Goal: Check status: Check status

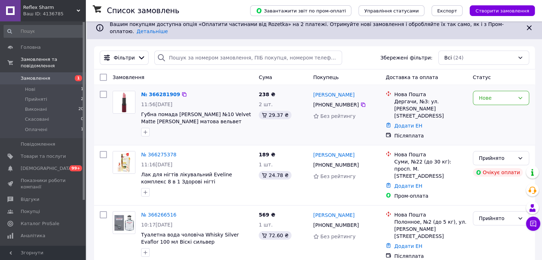
scroll to position [36, 0]
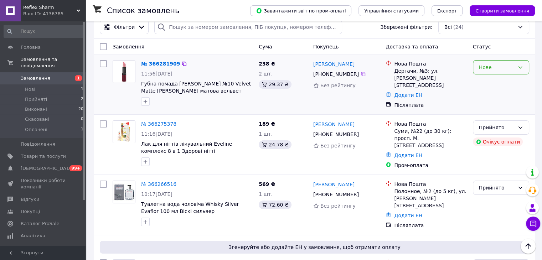
click at [500, 63] on div "Нове" at bounding box center [497, 67] width 36 height 8
click at [488, 79] on li "Прийнято" at bounding box center [501, 77] width 56 height 13
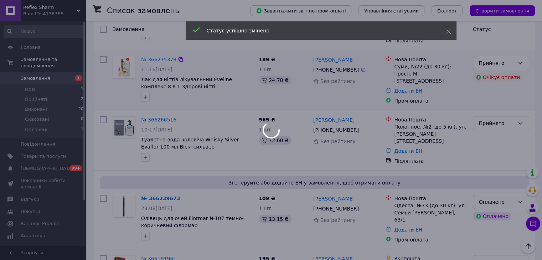
scroll to position [143, 0]
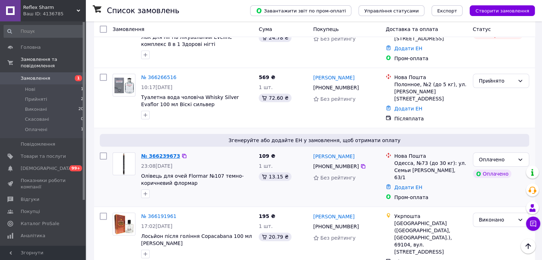
click at [161, 153] on link "№ 366239673" at bounding box center [160, 156] width 39 height 6
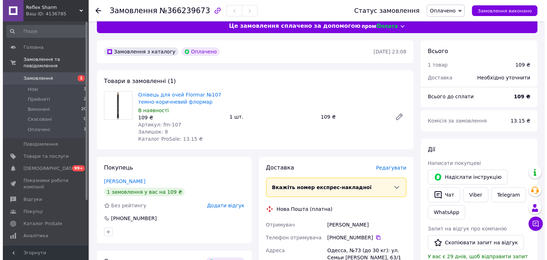
scroll to position [71, 0]
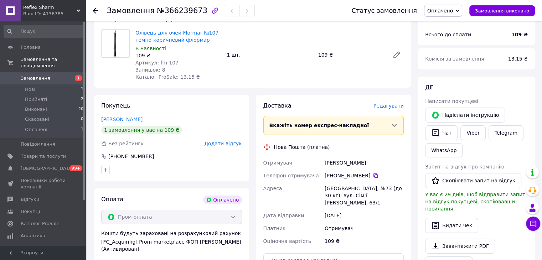
click at [389, 106] on span "Редагувати" at bounding box center [388, 106] width 30 height 6
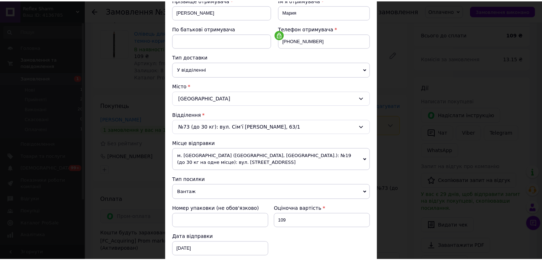
scroll to position [214, 0]
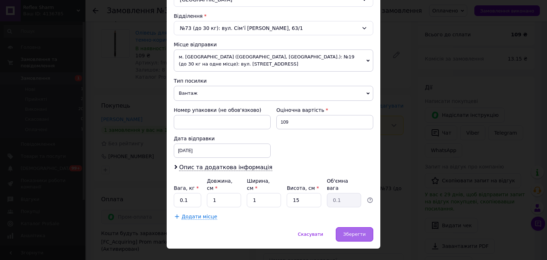
click at [361, 232] on span "Зберегти" at bounding box center [355, 234] width 22 height 5
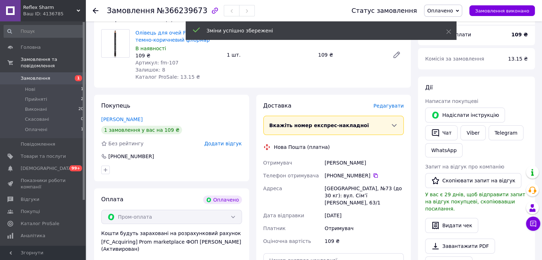
scroll to position [178, 0]
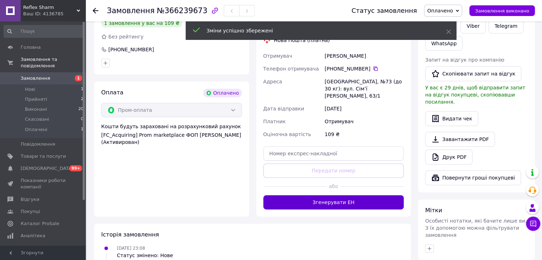
click at [351, 195] on button "Згенерувати ЕН" at bounding box center [333, 202] width 141 height 14
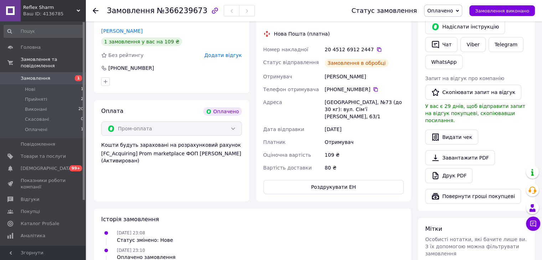
scroll to position [143, 0]
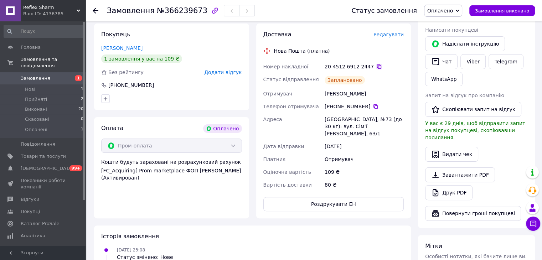
click at [377, 66] on icon at bounding box center [379, 67] width 4 height 4
